Goal: Register for event/course

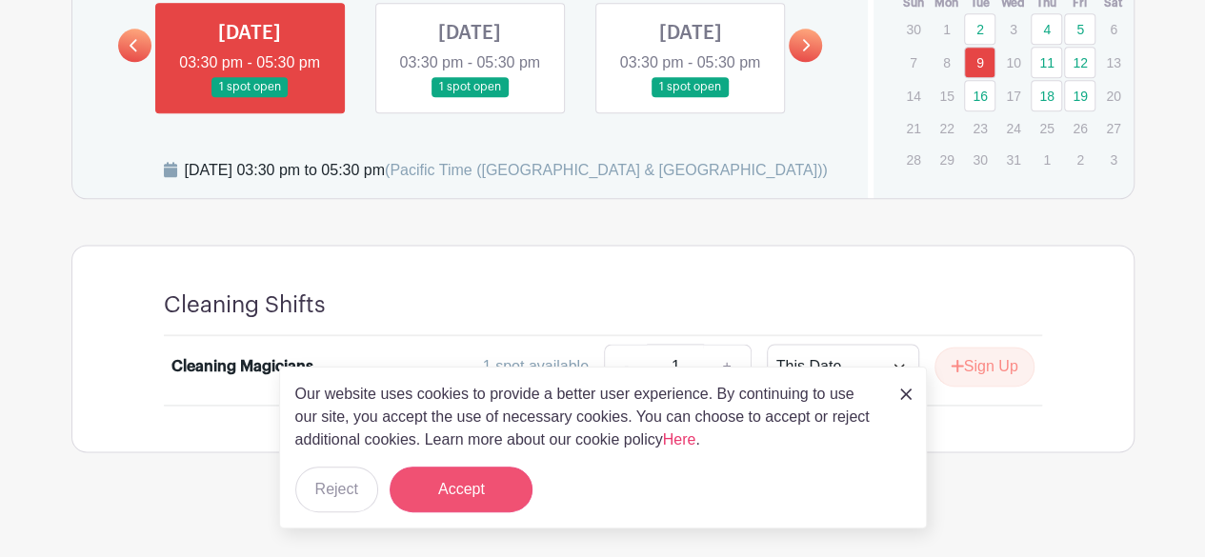
scroll to position [1120, 0]
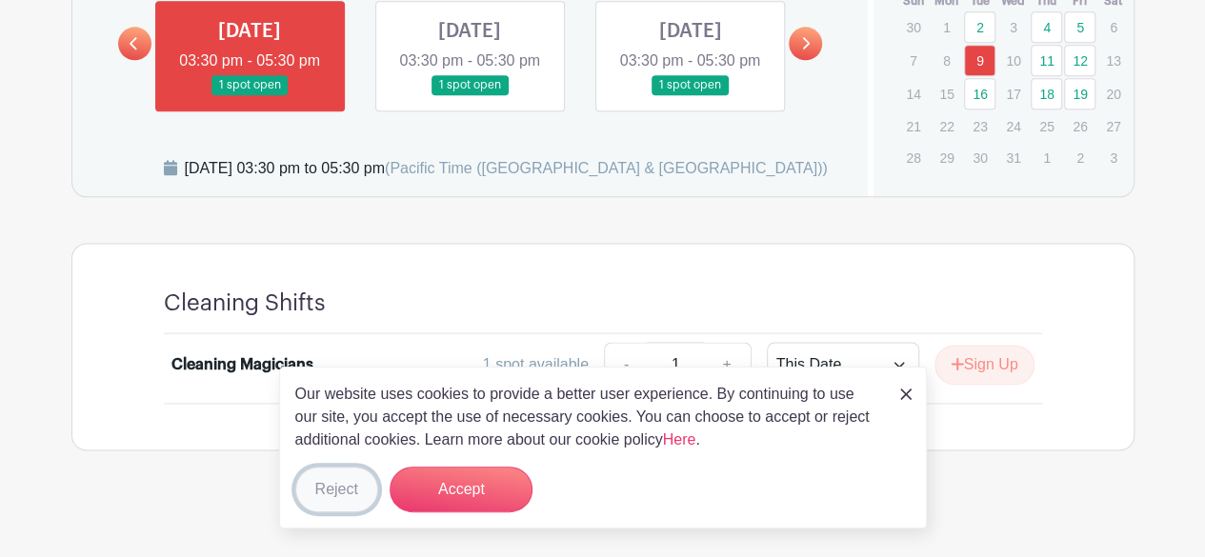
click at [344, 494] on button "Reject" at bounding box center [336, 490] width 83 height 46
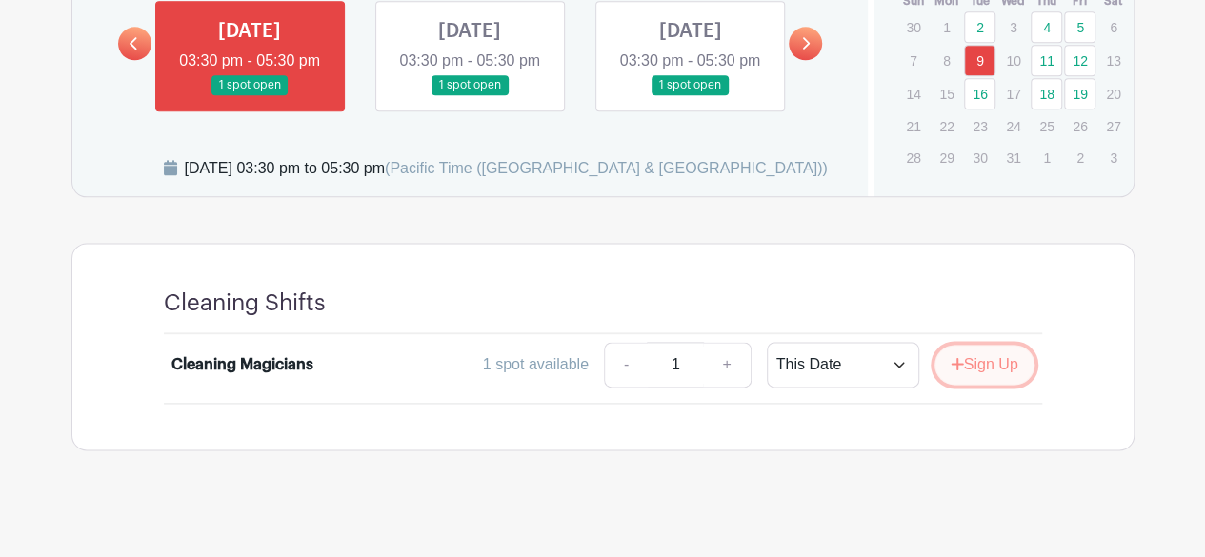
click at [970, 385] on button "Sign Up" at bounding box center [985, 365] width 100 height 40
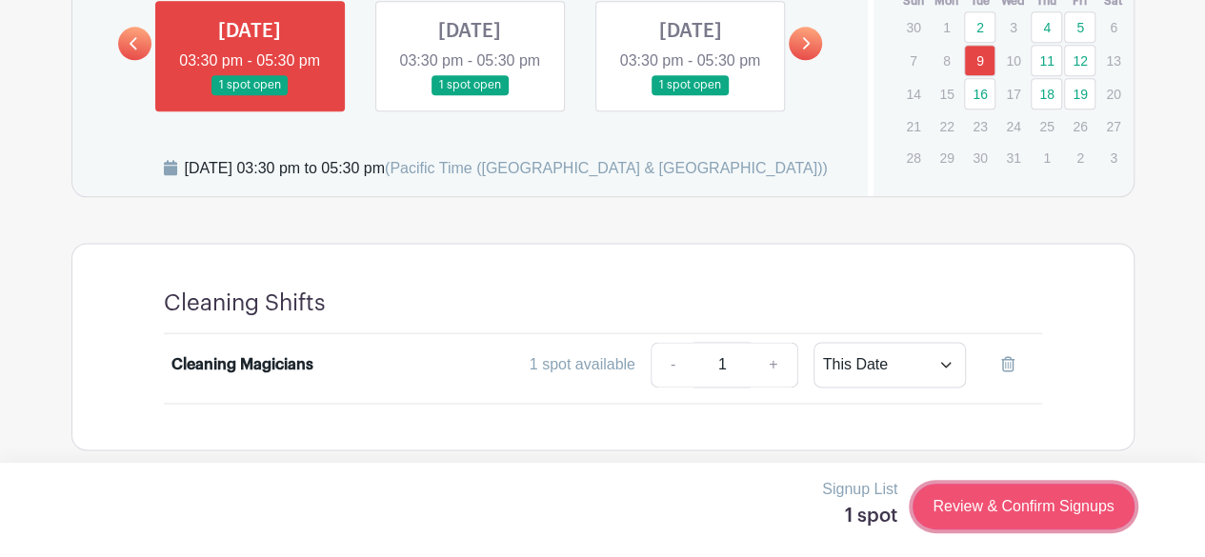
click at [1070, 525] on link "Review & Confirm Signups" at bounding box center [1023, 507] width 221 height 46
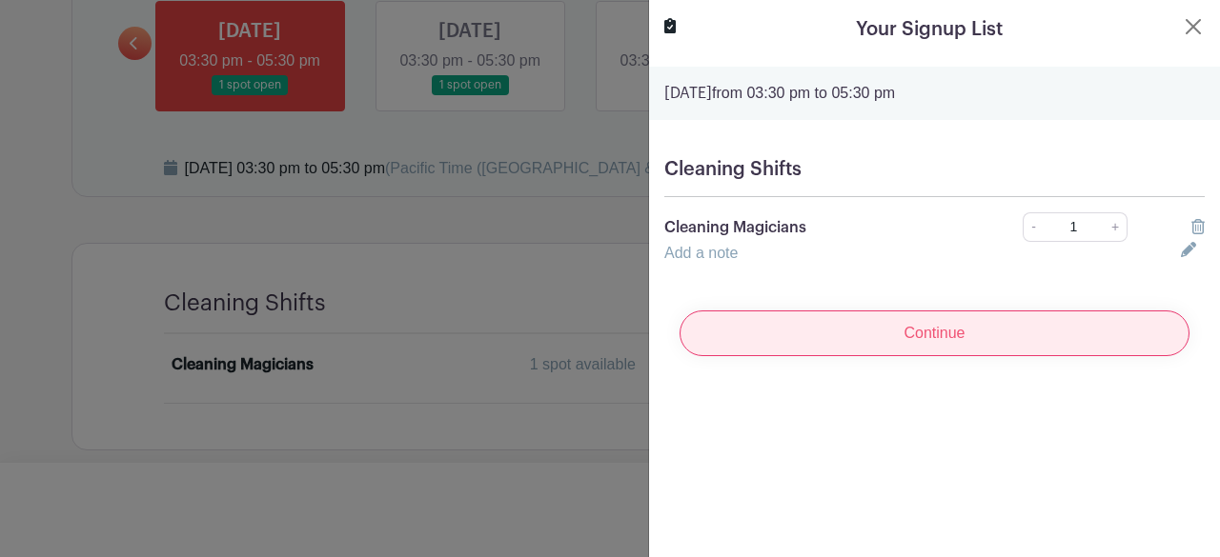
click at [903, 334] on input "Continue" at bounding box center [934, 334] width 510 height 46
click at [919, 336] on input "Continue" at bounding box center [934, 334] width 510 height 46
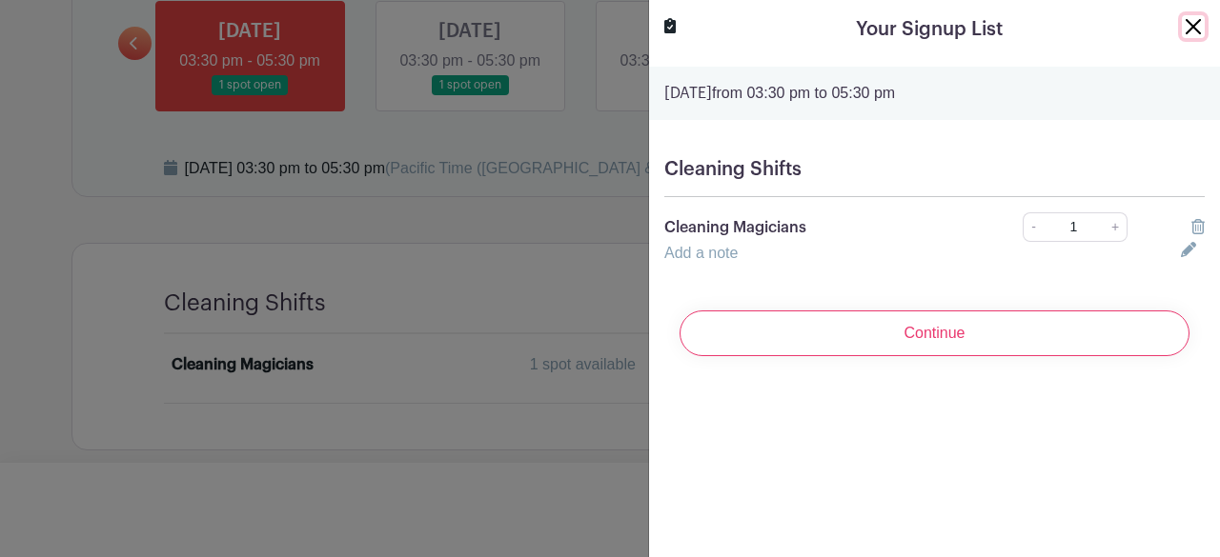
click at [1184, 30] on button "Close" at bounding box center [1192, 26] width 23 height 23
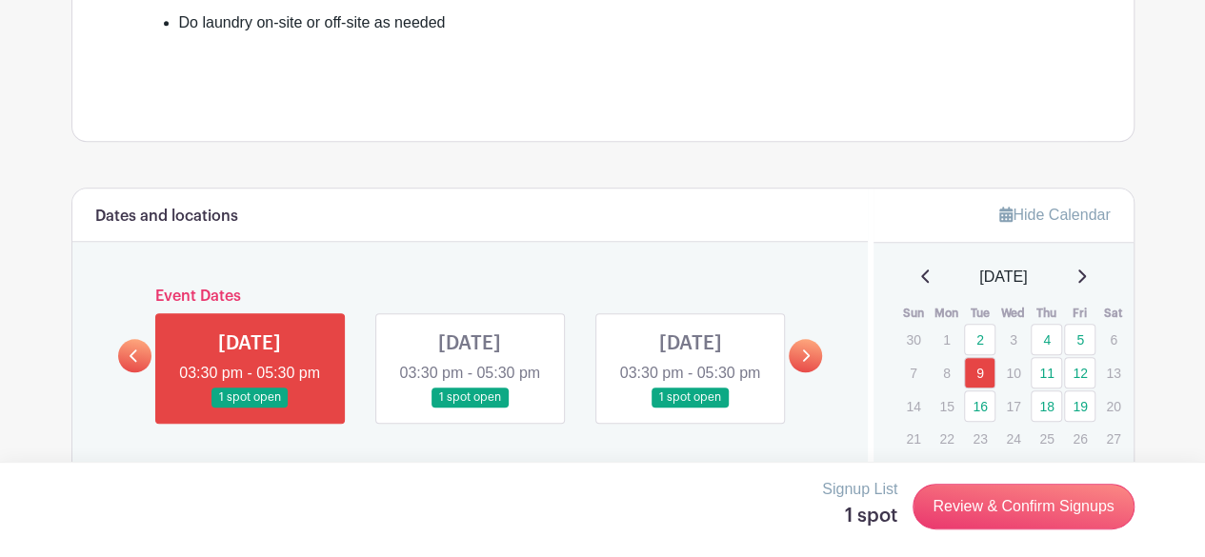
scroll to position [873, 0]
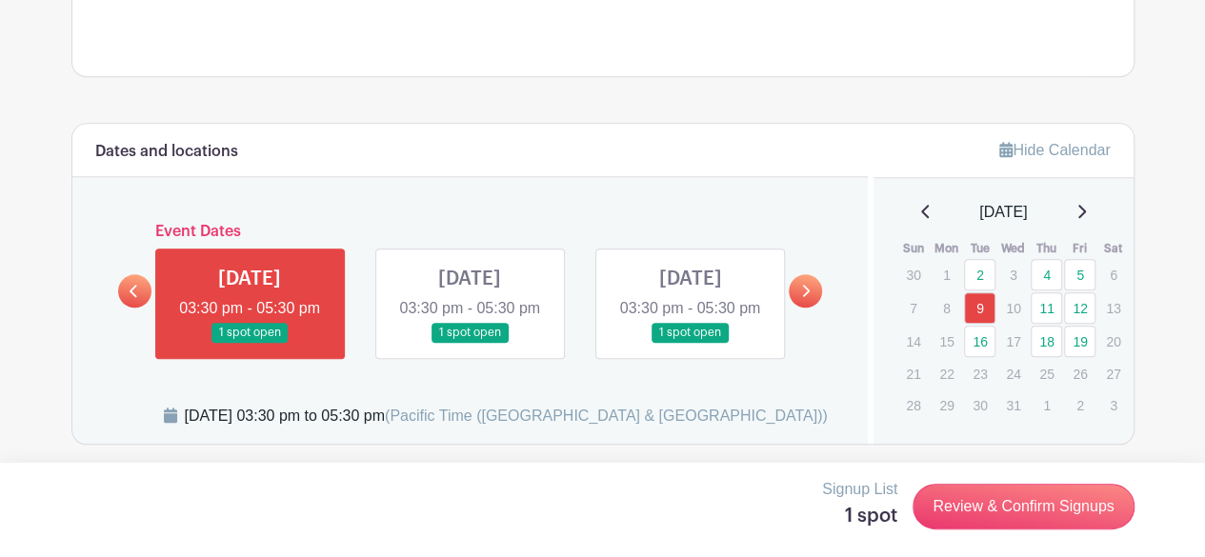
click at [921, 214] on icon at bounding box center [926, 211] width 10 height 15
click at [982, 273] on link "28" at bounding box center [979, 274] width 31 height 31
click at [976, 269] on link "28" at bounding box center [979, 274] width 31 height 31
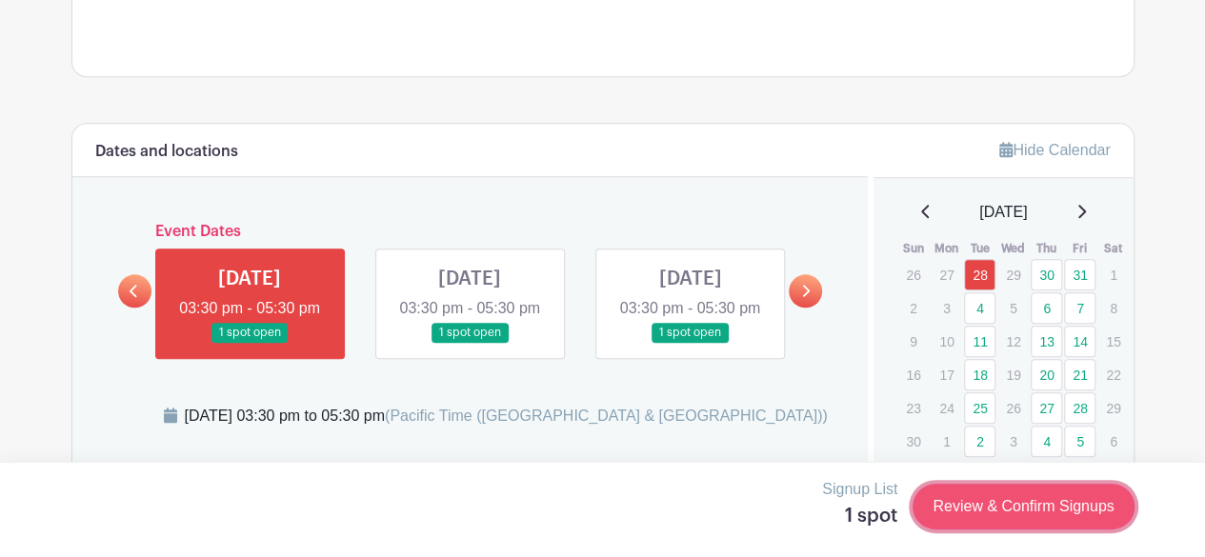
click at [985, 515] on link "Review & Confirm Signups" at bounding box center [1023, 507] width 221 height 46
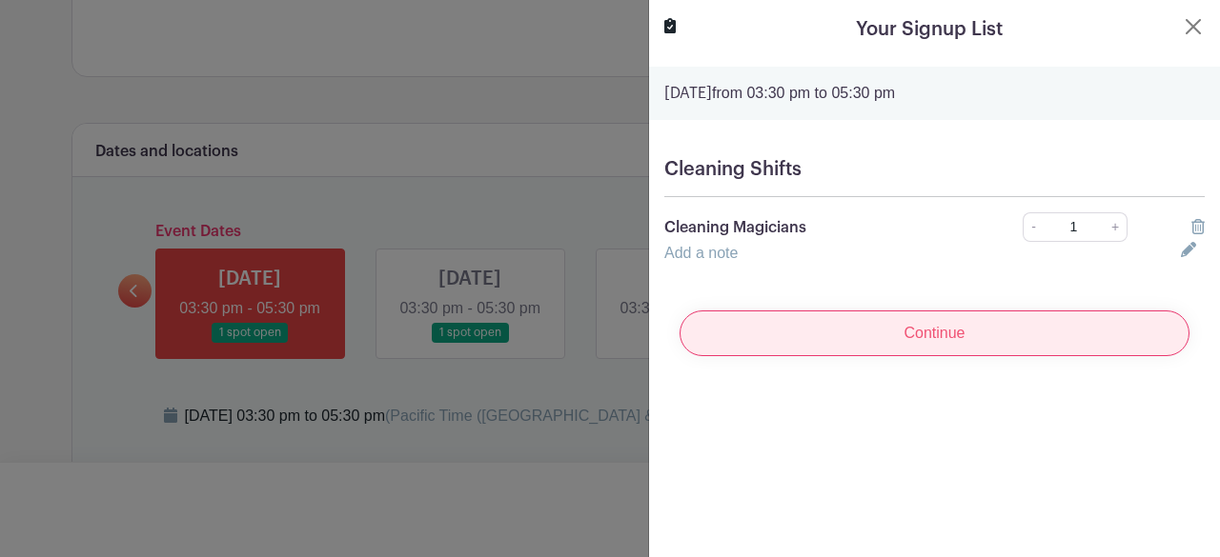
click at [1119, 347] on input "Continue" at bounding box center [934, 334] width 510 height 46
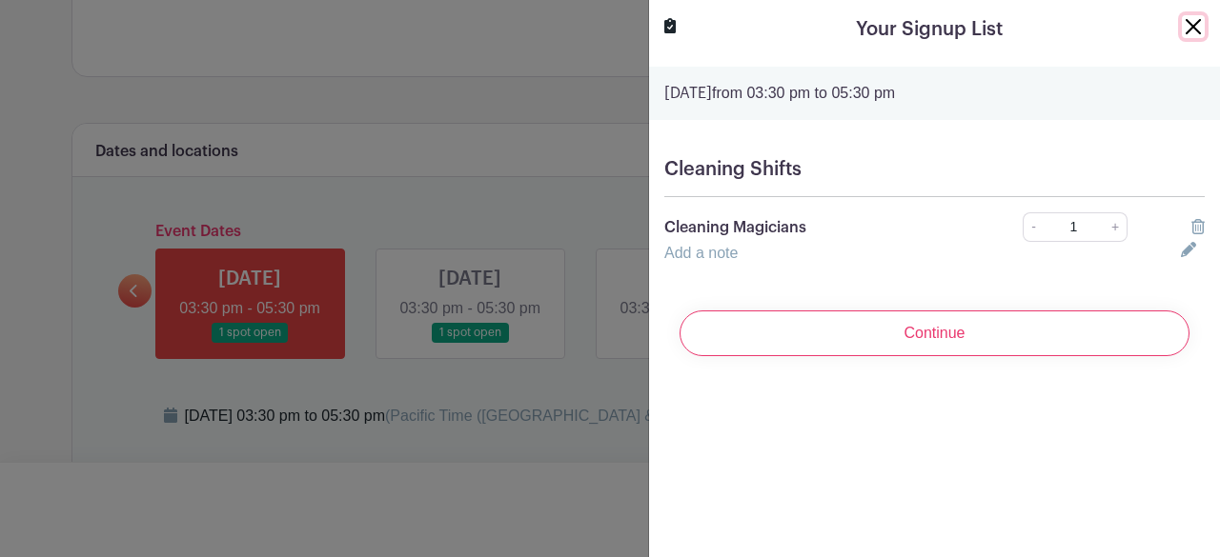
click at [1181, 28] on button "Close" at bounding box center [1192, 26] width 23 height 23
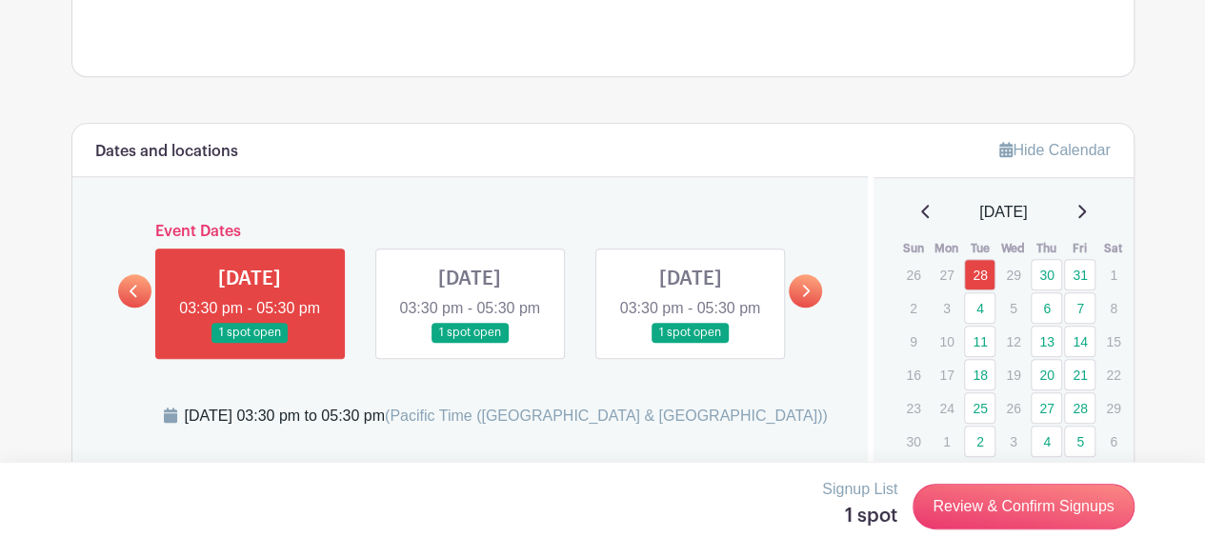
click at [921, 207] on icon at bounding box center [926, 211] width 10 height 15
click at [981, 306] on link "7" at bounding box center [979, 307] width 31 height 31
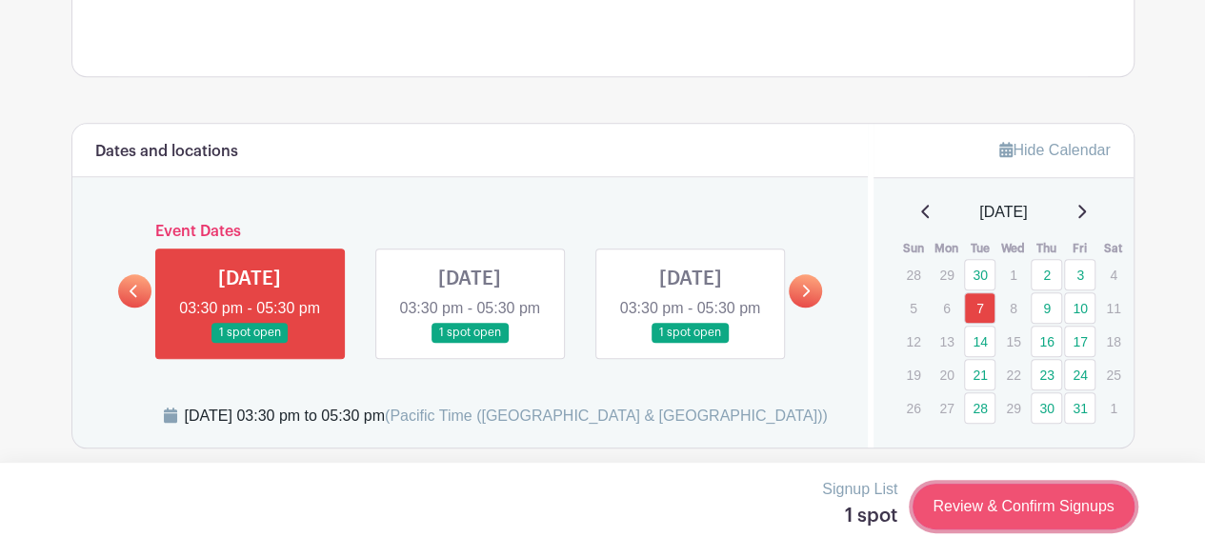
click at [987, 519] on link "Review & Confirm Signups" at bounding box center [1023, 507] width 221 height 46
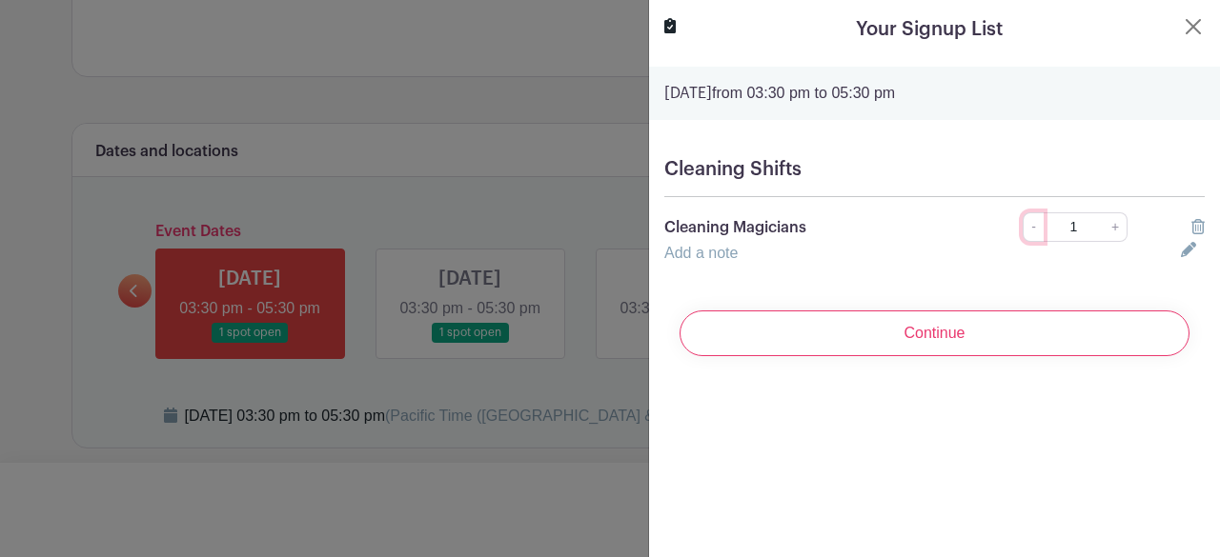
click at [1028, 233] on link "-" at bounding box center [1032, 227] width 21 height 30
click at [1078, 227] on input "1" at bounding box center [1073, 227] width 62 height 30
click at [1103, 230] on link "+" at bounding box center [1115, 227] width 24 height 30
click at [1066, 226] on input "1" at bounding box center [1073, 227] width 62 height 30
click at [757, 243] on div "Add a note" at bounding box center [911, 253] width 516 height 23
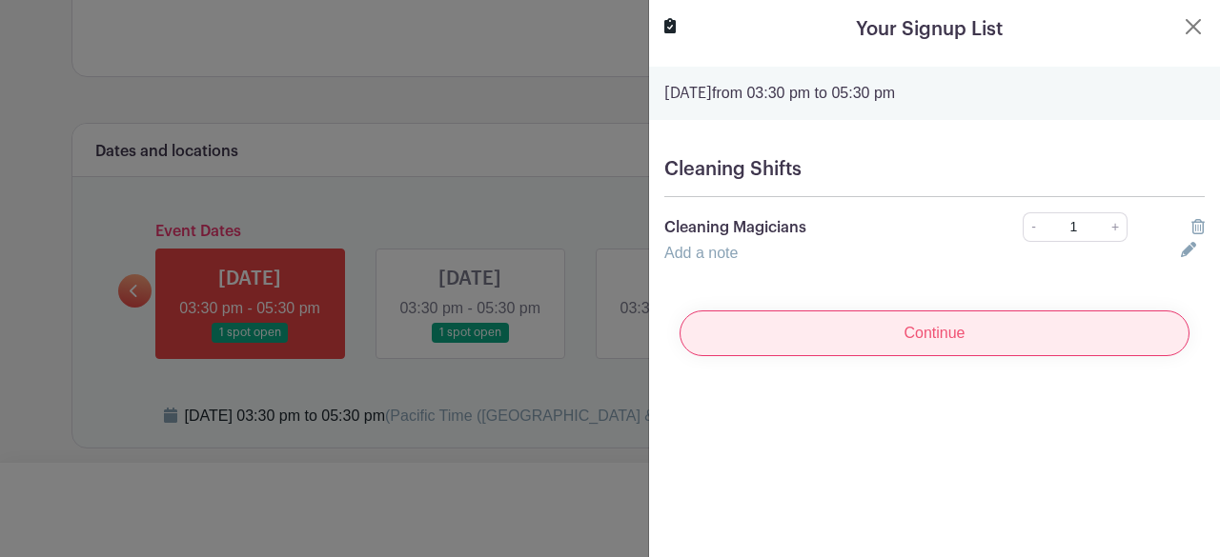
click at [946, 339] on input "Continue" at bounding box center [934, 334] width 510 height 46
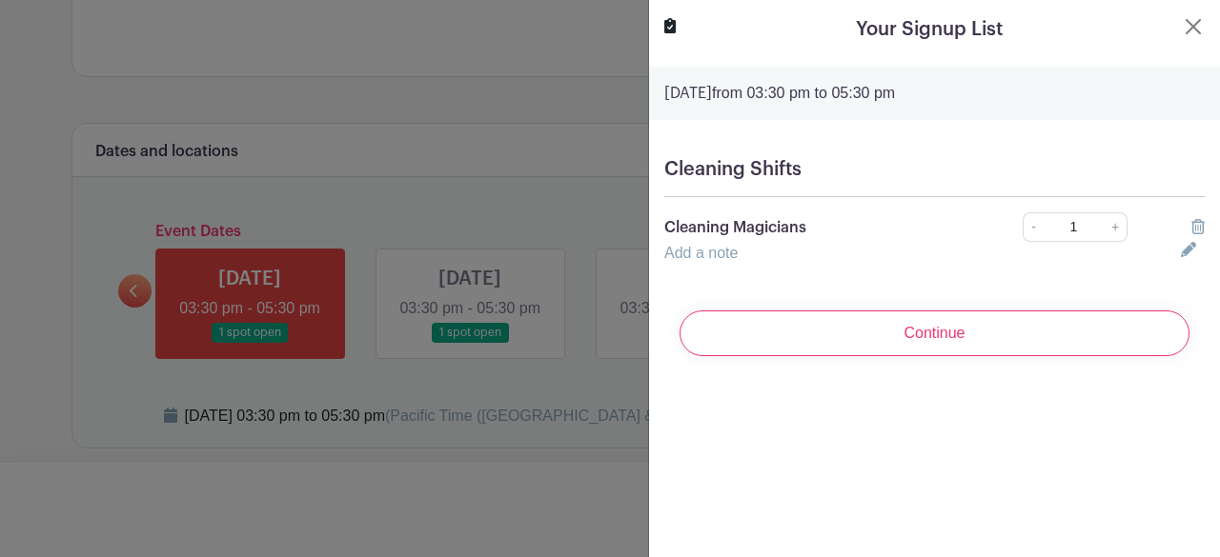
click at [946, 339] on div "Continue" at bounding box center [934, 333] width 540 height 76
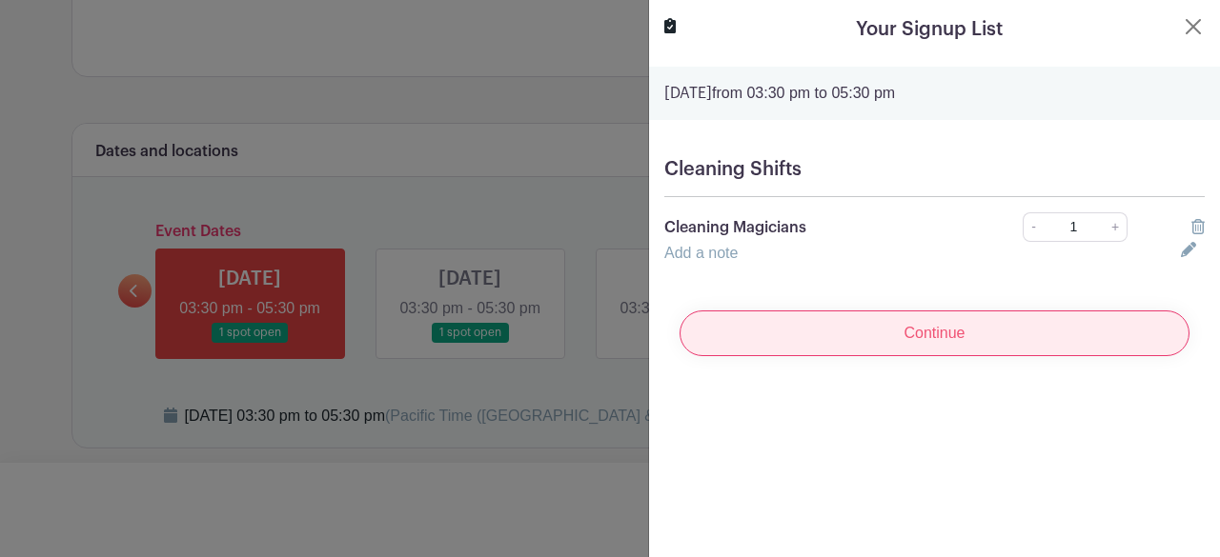
click at [946, 339] on input "Continue" at bounding box center [934, 334] width 510 height 46
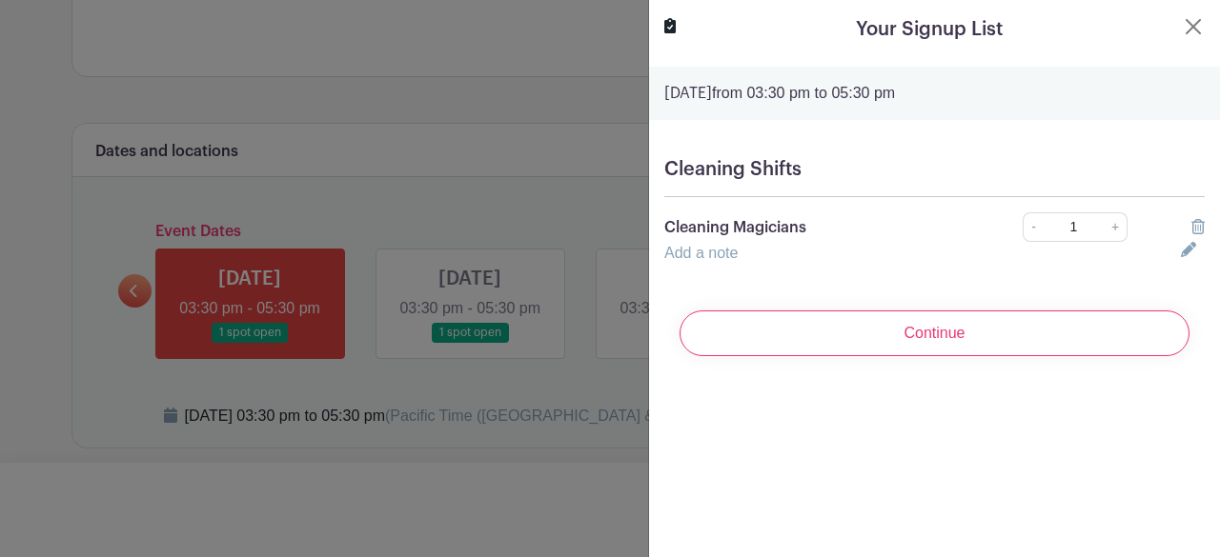
click at [712, 87] on strong "Tuesday, December 09, 2025" at bounding box center [688, 93] width 48 height 15
click at [1181, 20] on button "Close" at bounding box center [1192, 26] width 23 height 23
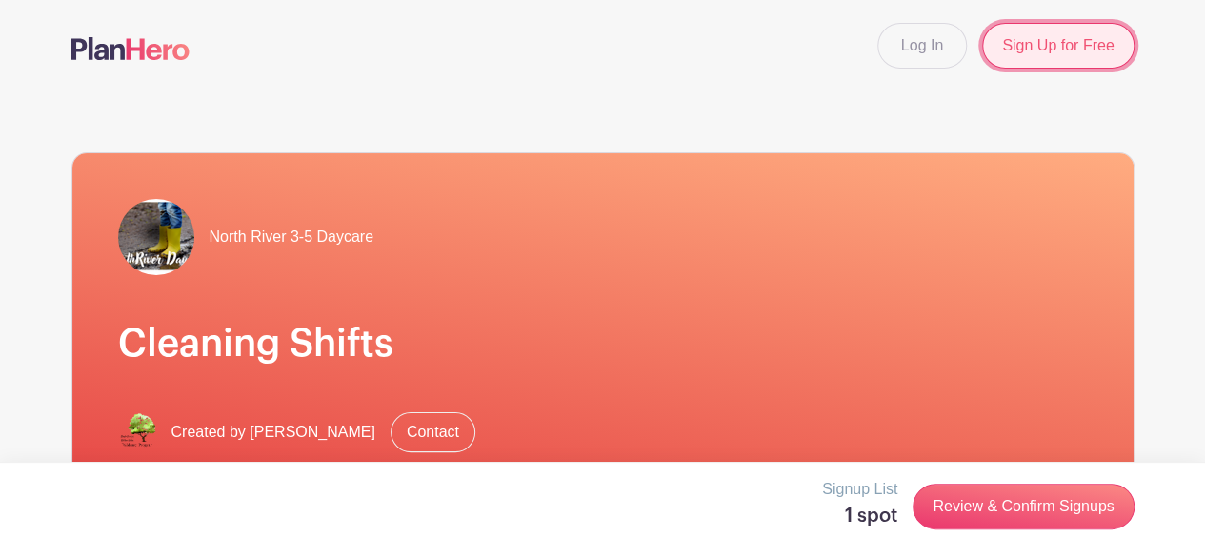
click at [1054, 49] on link "Sign Up for Free" at bounding box center [1057, 46] width 151 height 46
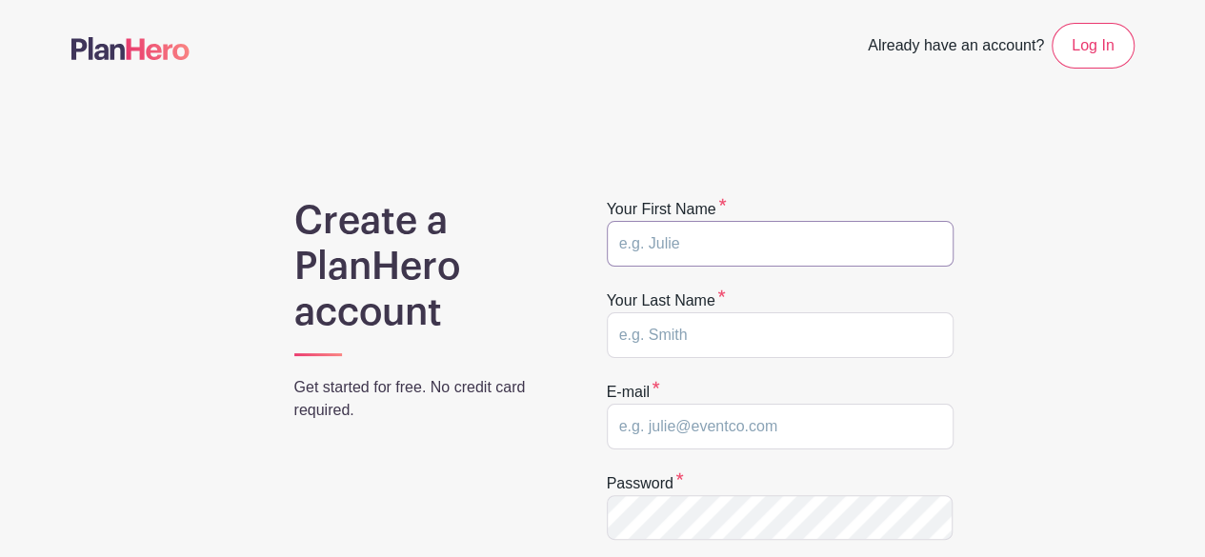
click at [740, 252] on input "text" at bounding box center [780, 244] width 347 height 46
type input "Trial"
click at [690, 334] on input "text" at bounding box center [780, 336] width 347 height 46
type input "Signup"
click at [645, 430] on input "email" at bounding box center [780, 427] width 347 height 46
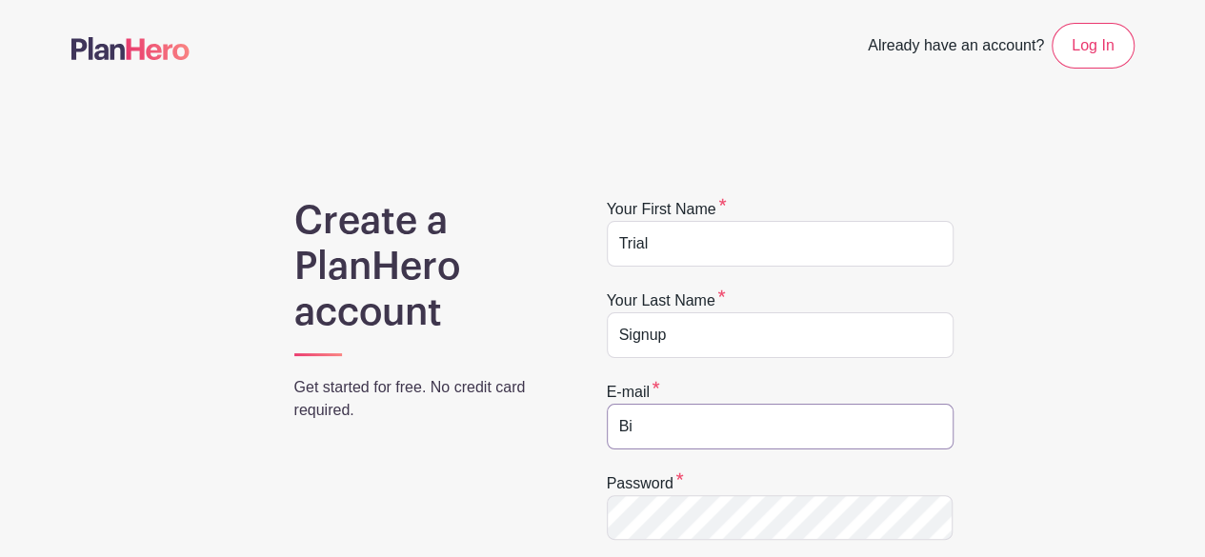
type input "B"
paste input "[EMAIL_ADDRESS][DOMAIN_NAME]"
type input "[EMAIL_ADDRESS][DOMAIN_NAME]"
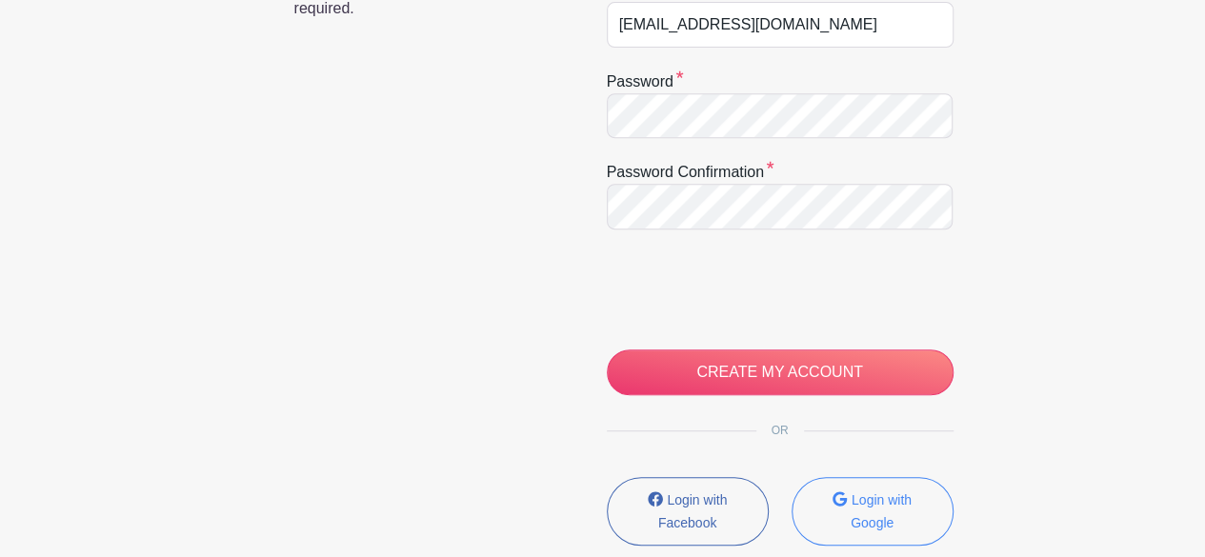
scroll to position [433, 0]
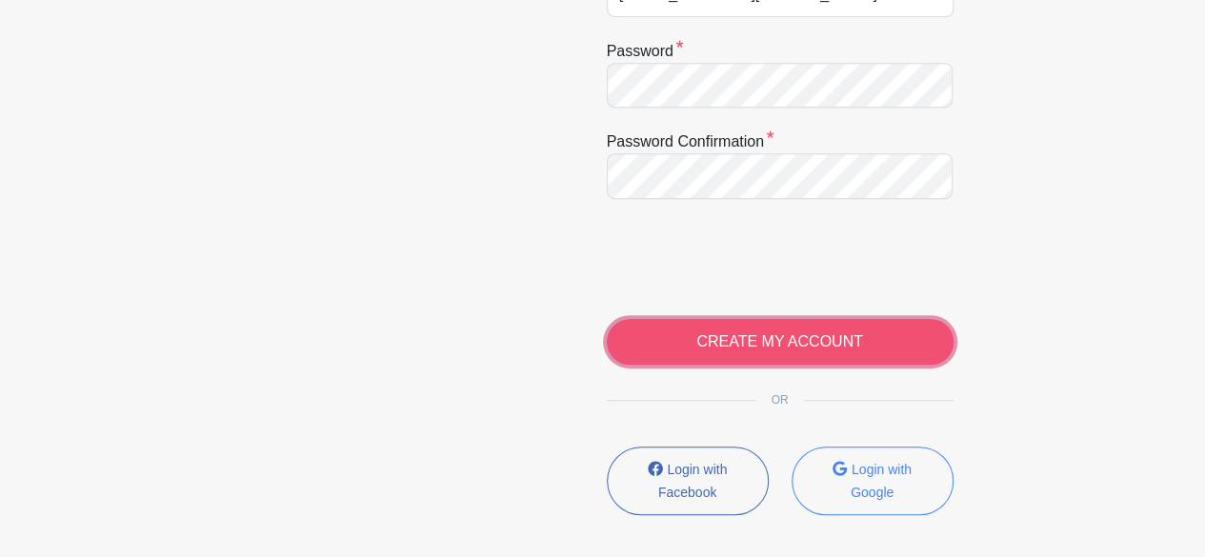
click at [875, 334] on input "CREATE MY ACCOUNT" at bounding box center [780, 342] width 347 height 46
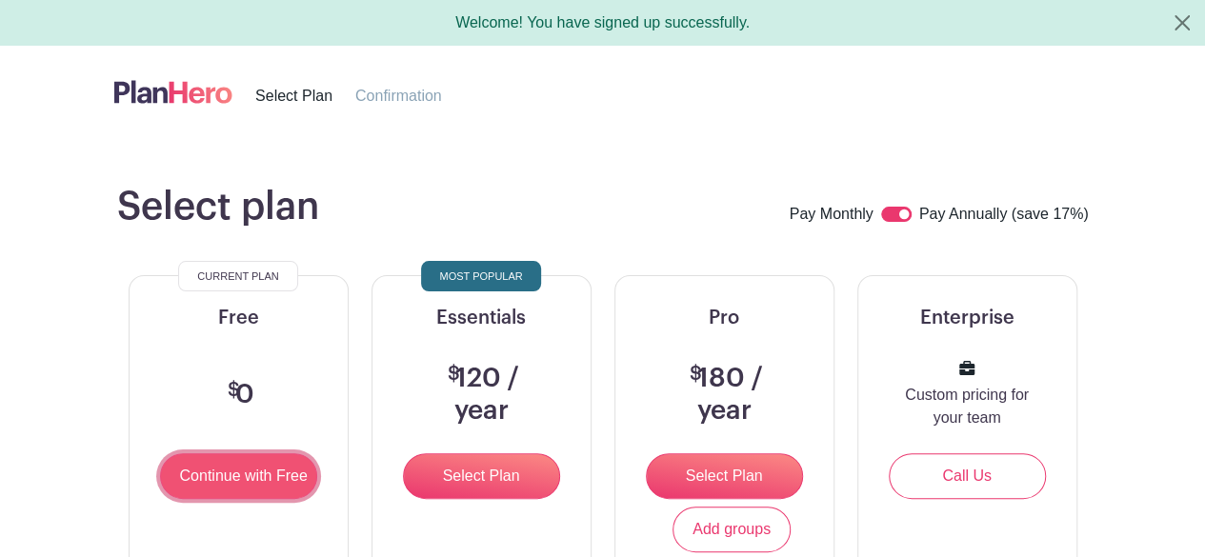
click at [255, 486] on input "Continue with Free" at bounding box center [238, 477] width 157 height 46
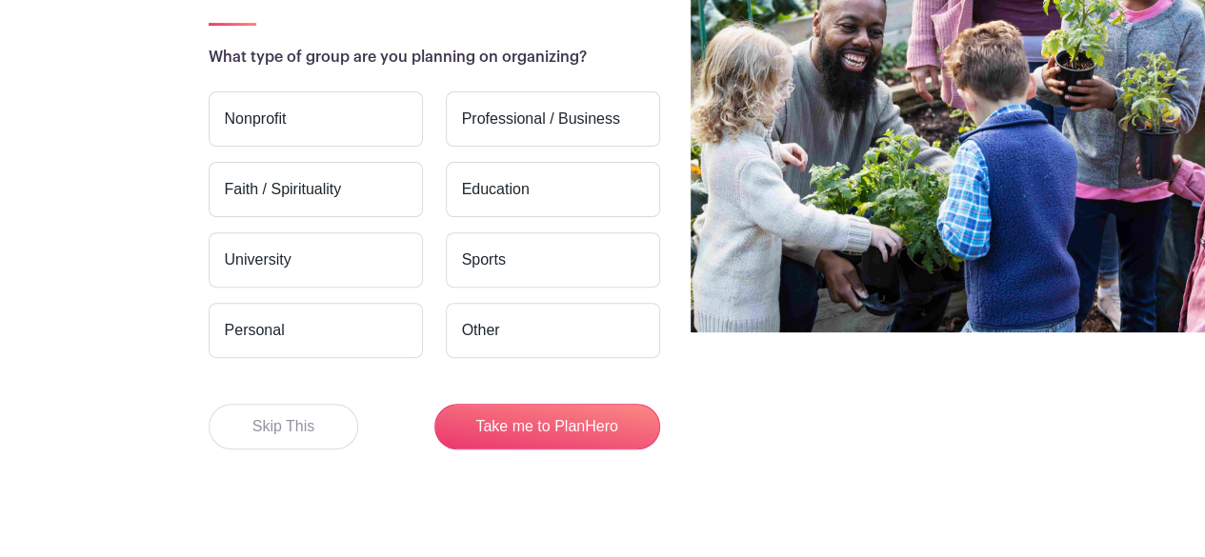
scroll to position [232, 0]
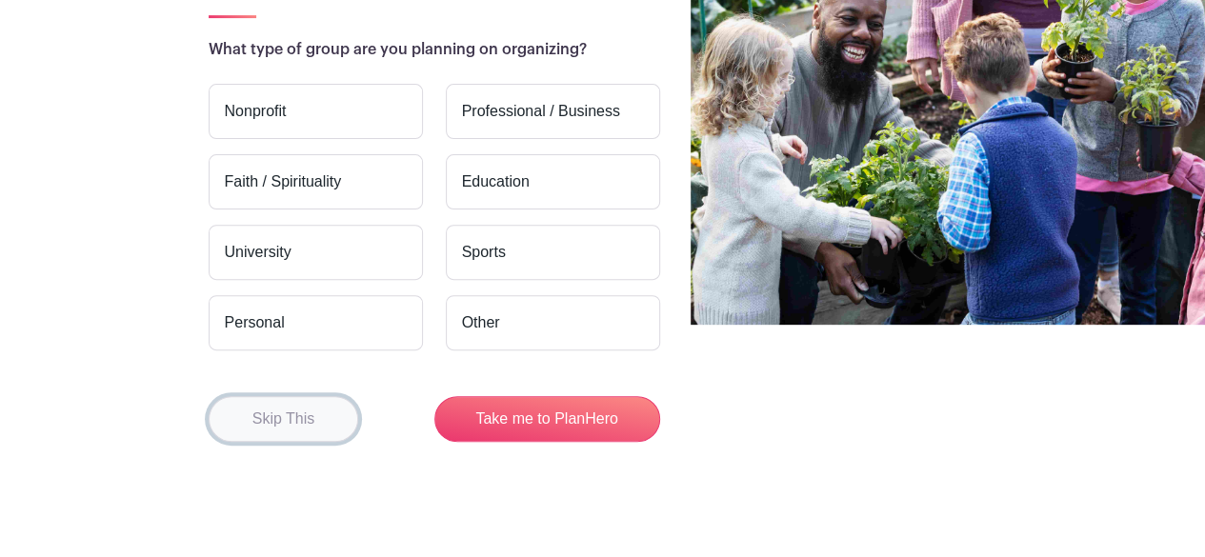
click at [321, 423] on button "Skip This" at bounding box center [284, 419] width 151 height 46
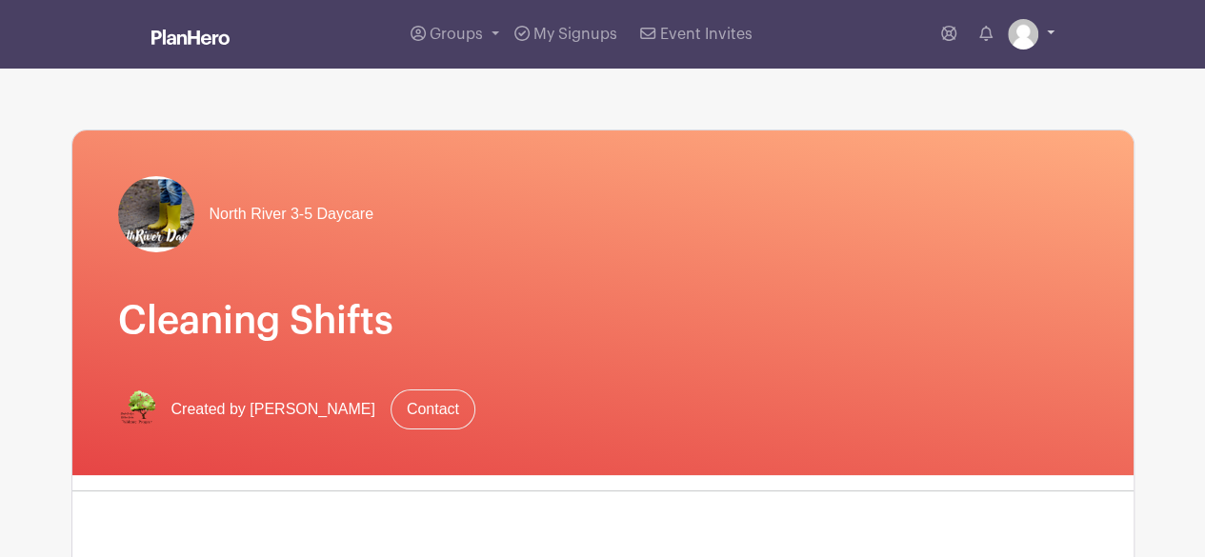
click at [1048, 33] on link at bounding box center [1031, 34] width 47 height 30
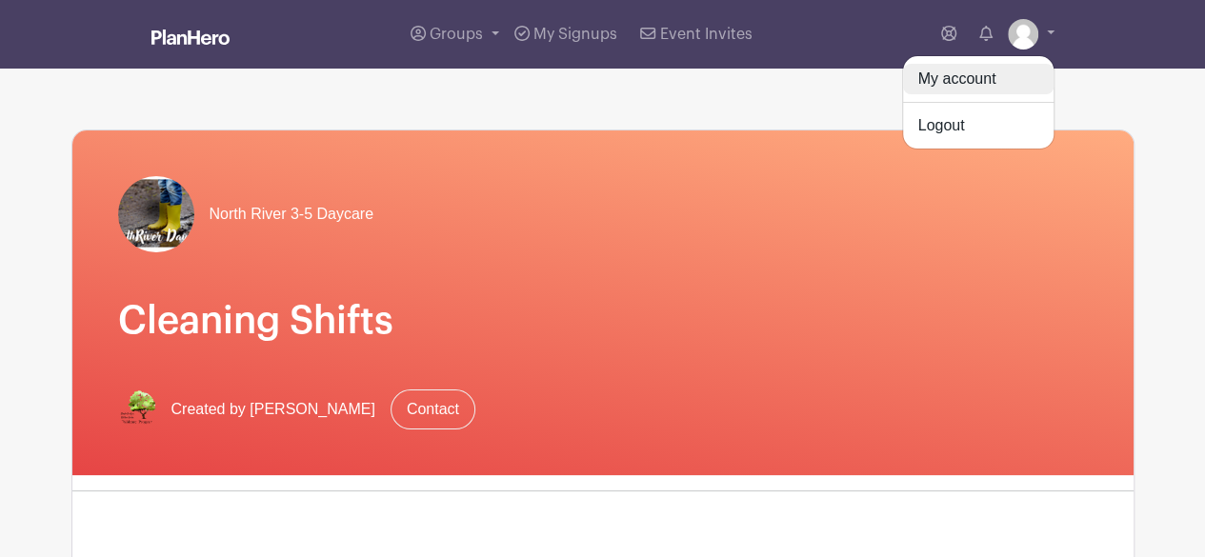
click at [986, 73] on link "My account" at bounding box center [978, 79] width 151 height 30
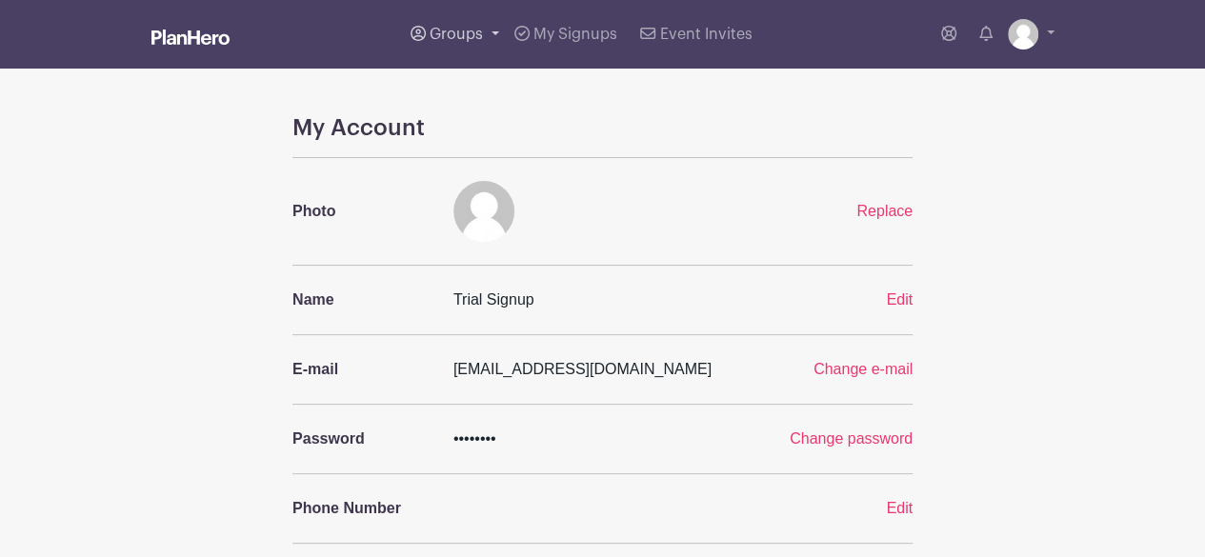
click at [443, 33] on span "Groups" at bounding box center [456, 34] width 53 height 15
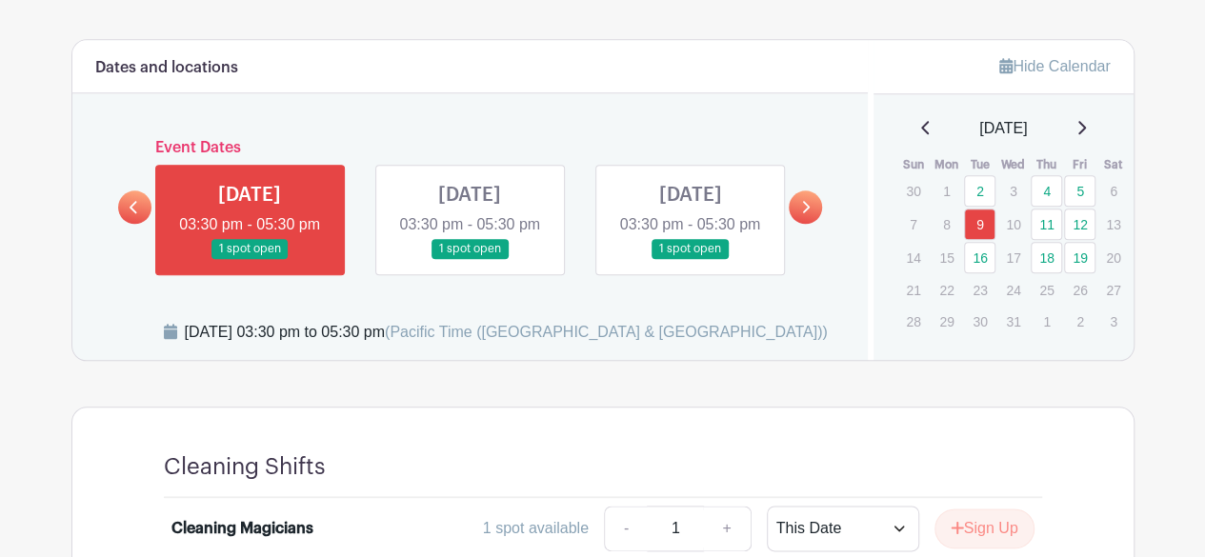
scroll to position [958, 0]
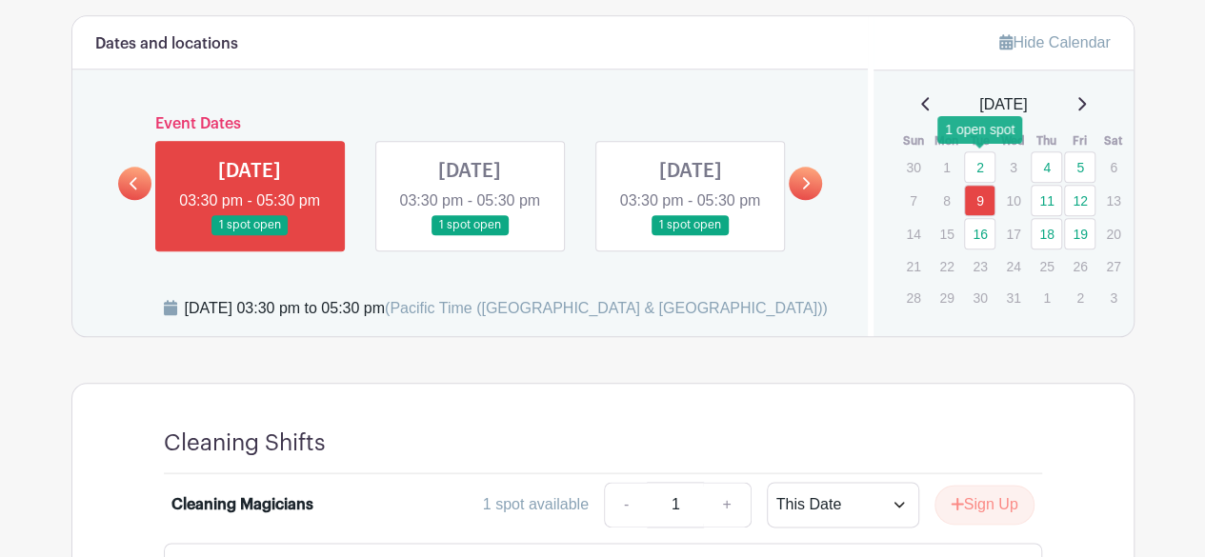
click at [981, 171] on link "2" at bounding box center [979, 166] width 31 height 31
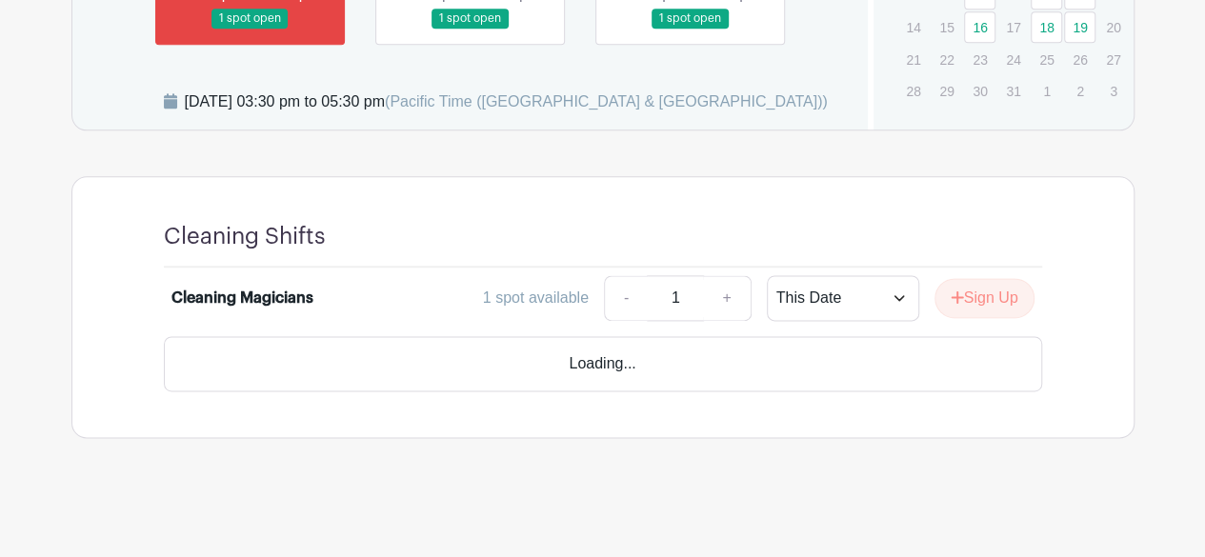
scroll to position [1133, 0]
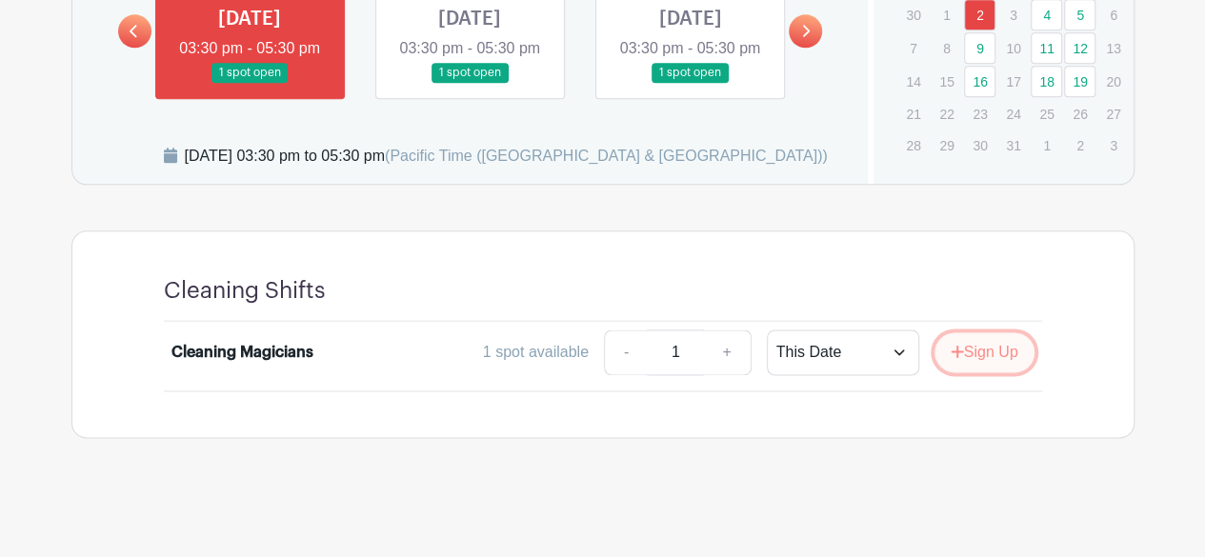
click at [987, 352] on button "Sign Up" at bounding box center [985, 353] width 100 height 40
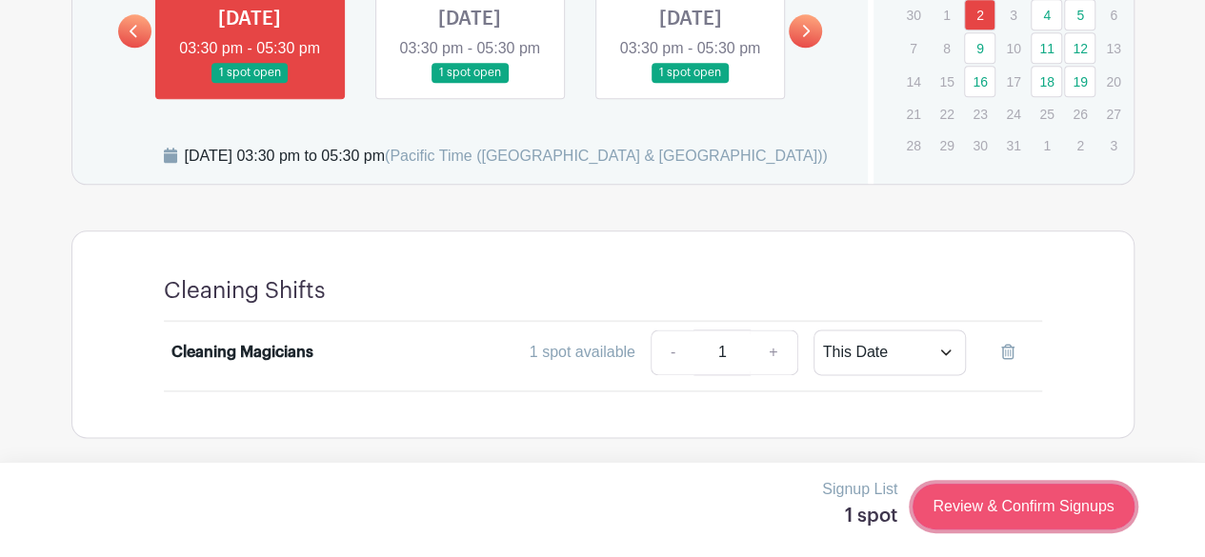
click at [1040, 508] on link "Review & Confirm Signups" at bounding box center [1023, 507] width 221 height 46
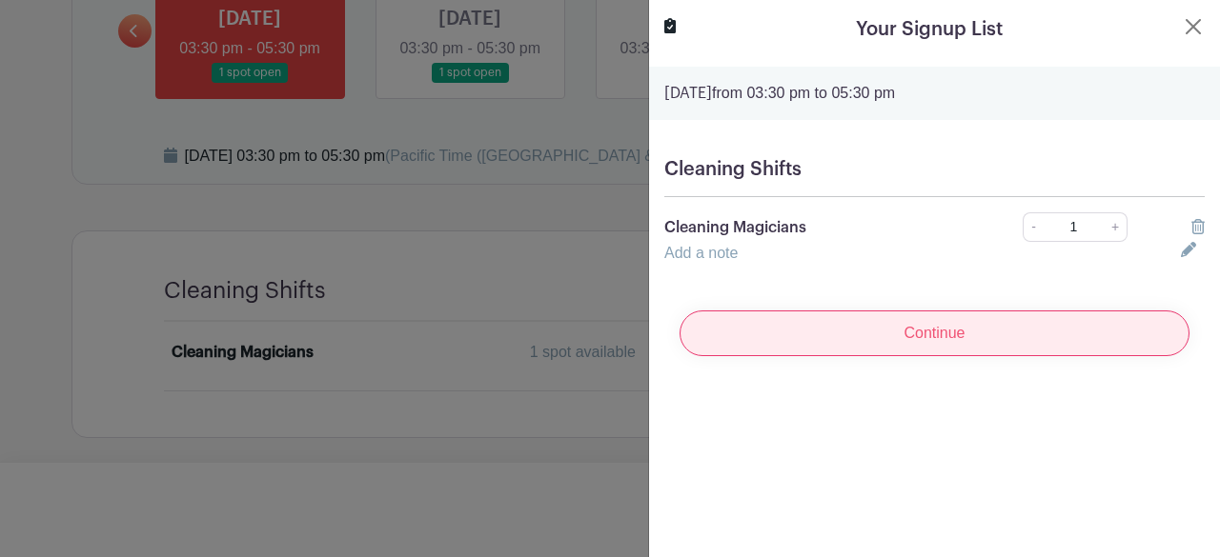
click at [883, 327] on input "Continue" at bounding box center [934, 334] width 510 height 46
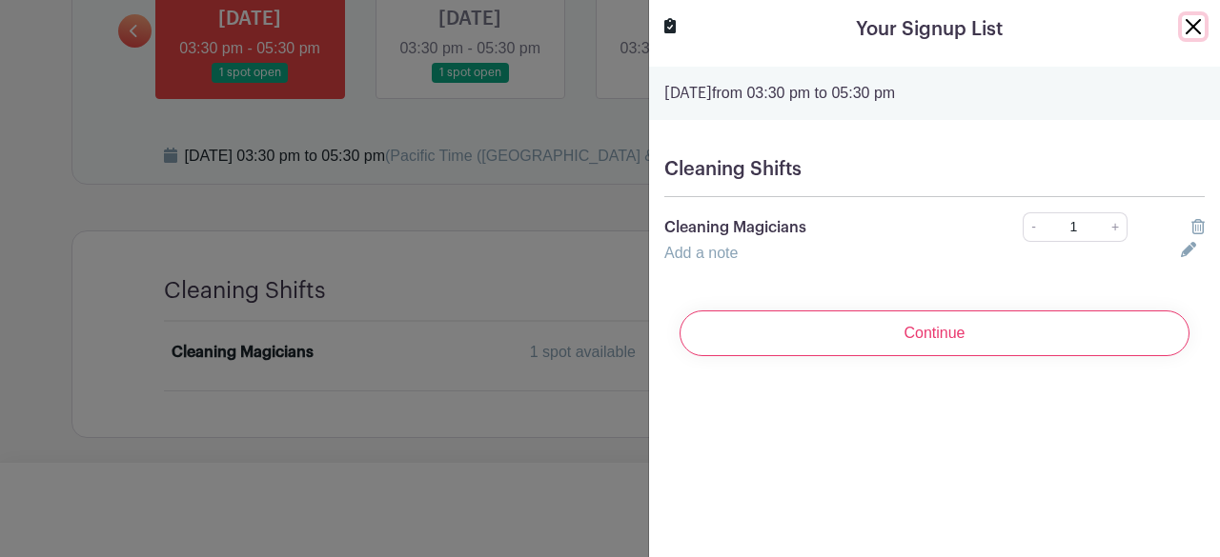
click at [1181, 27] on button "Close" at bounding box center [1192, 26] width 23 height 23
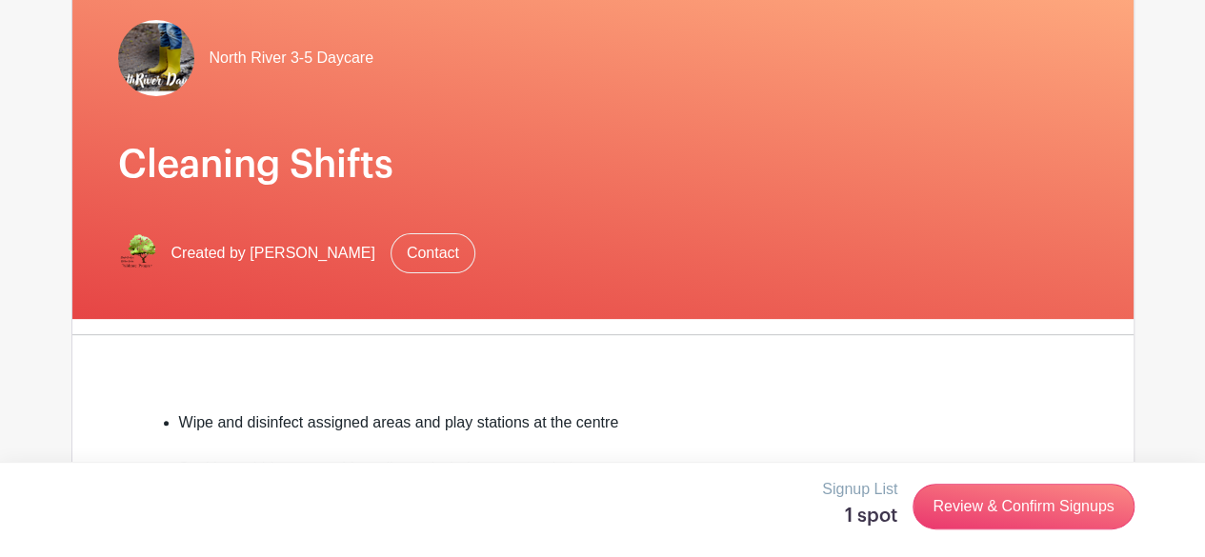
scroll to position [28, 0]
